Goal: Task Accomplishment & Management: Manage account settings

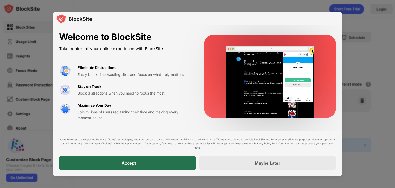
click at [133, 161] on div "I Accept" at bounding box center [127, 162] width 17 height 5
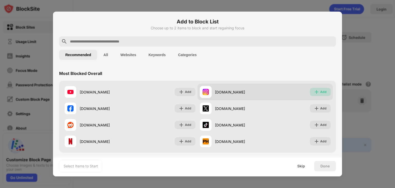
click at [315, 92] on div "Add" at bounding box center [320, 92] width 21 height 8
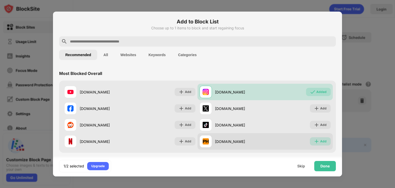
click at [314, 143] on img at bounding box center [316, 140] width 5 height 5
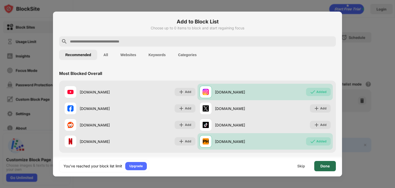
click at [320, 164] on div "Done" at bounding box center [325, 166] width 22 height 10
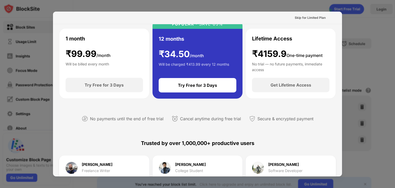
scroll to position [41, 0]
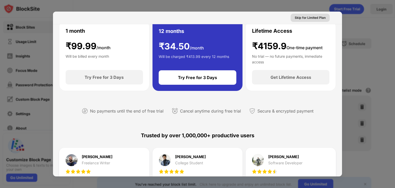
click at [313, 20] on div "Skip for Limited Plan" at bounding box center [309, 17] width 31 height 5
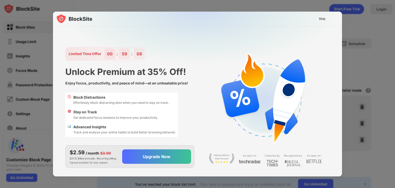
scroll to position [0, 0]
click at [322, 21] on div "Skip" at bounding box center [322, 18] width 7 height 5
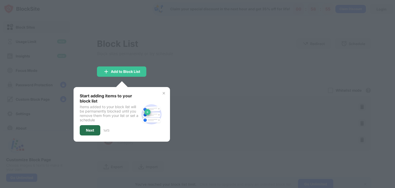
click at [91, 129] on div "Next" at bounding box center [90, 130] width 8 height 4
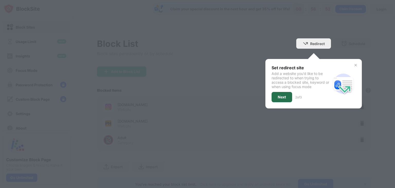
click at [280, 98] on div "Next" at bounding box center [281, 97] width 8 height 4
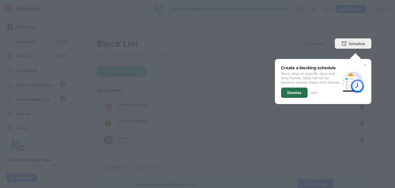
click at [293, 93] on div "Dismiss" at bounding box center [294, 92] width 26 height 10
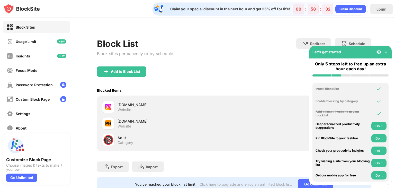
click at [385, 53] on img at bounding box center [385, 51] width 5 height 5
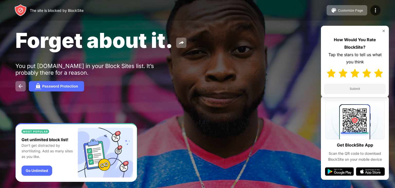
click at [379, 75] on img at bounding box center [378, 73] width 9 height 9
click at [360, 90] on button "Submit" at bounding box center [355, 88] width 62 height 10
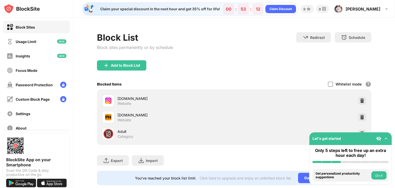
click at [386, 137] on img at bounding box center [385, 138] width 5 height 5
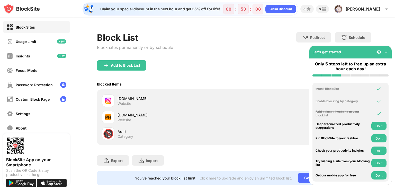
click at [384, 52] on img at bounding box center [385, 51] width 5 height 5
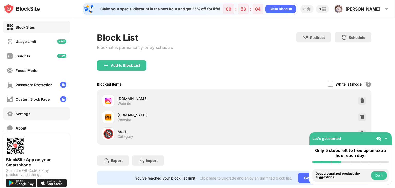
click at [27, 116] on div "Settings" at bounding box center [19, 113] width 24 height 6
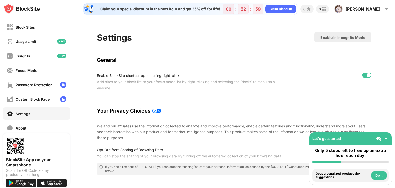
click at [383, 140] on img at bounding box center [385, 138] width 5 height 5
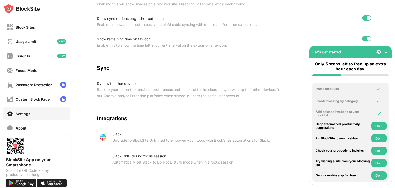
scroll to position [216, 0]
